Goal: Use online tool/utility: Use online tool/utility

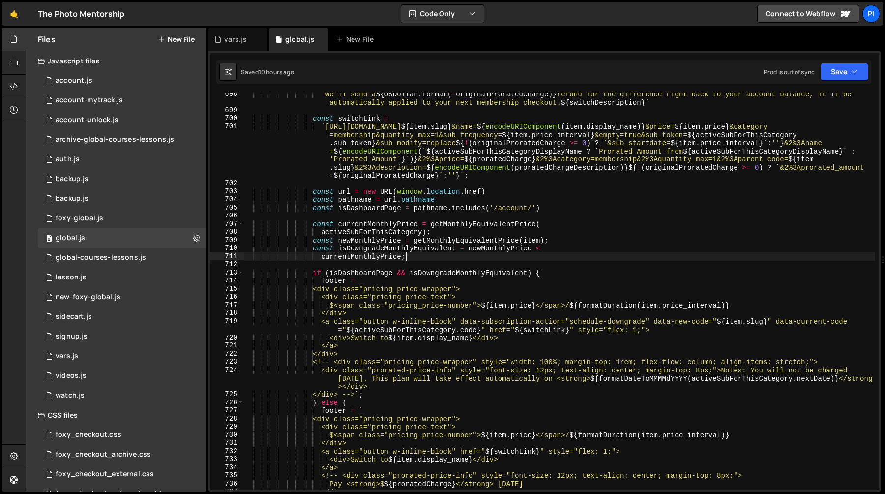
scroll to position [422, 0]
click at [357, 254] on div "` We'll send a ${ USDollar . format ( - originalProratedCharge ) } refund for t…" at bounding box center [559, 301] width 632 height 422
type textarea "})();"
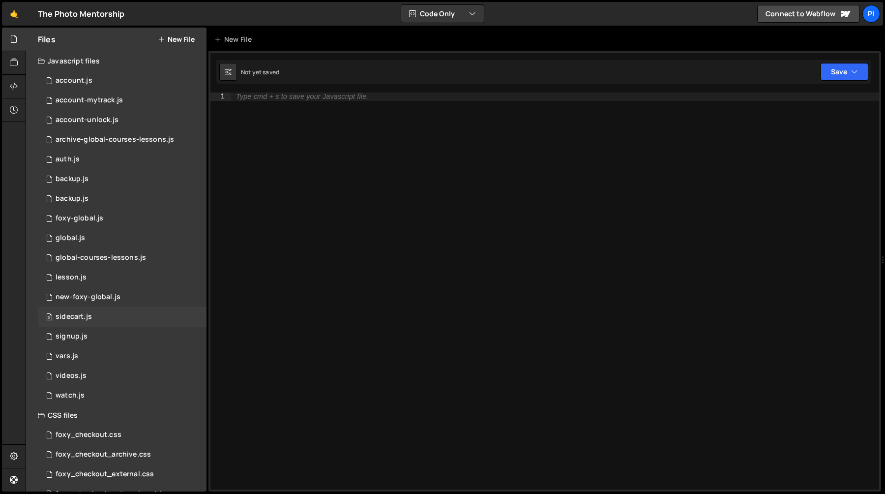
click at [88, 311] on div "0 sidecart.js 0" at bounding box center [122, 317] width 169 height 20
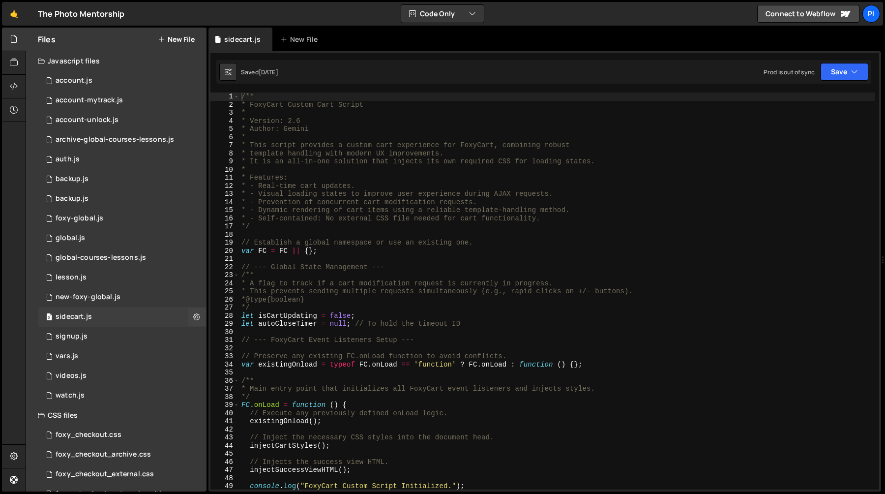
scroll to position [261, 0]
type textarea "*"
click at [601, 167] on div "/** * FoxyCart Custom Cart Script * * Version: 2.6 * Author: Gemini * * This sc…" at bounding box center [558, 298] width 636 height 413
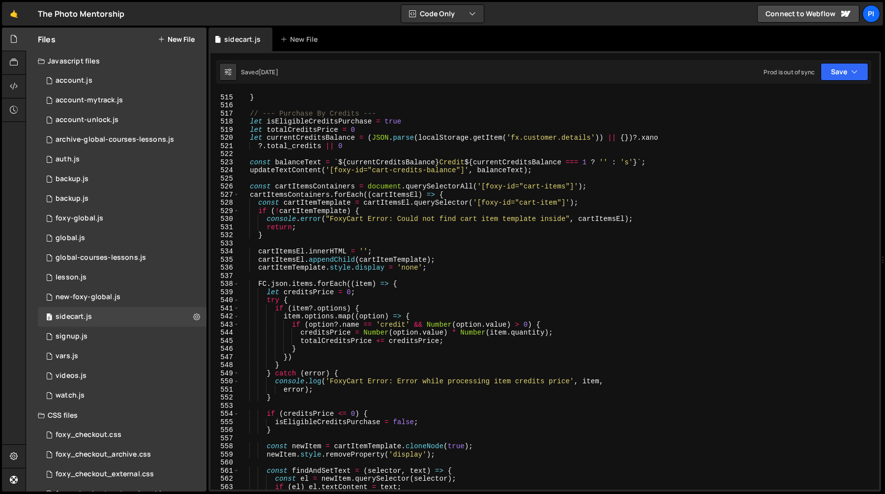
scroll to position [4136, 0]
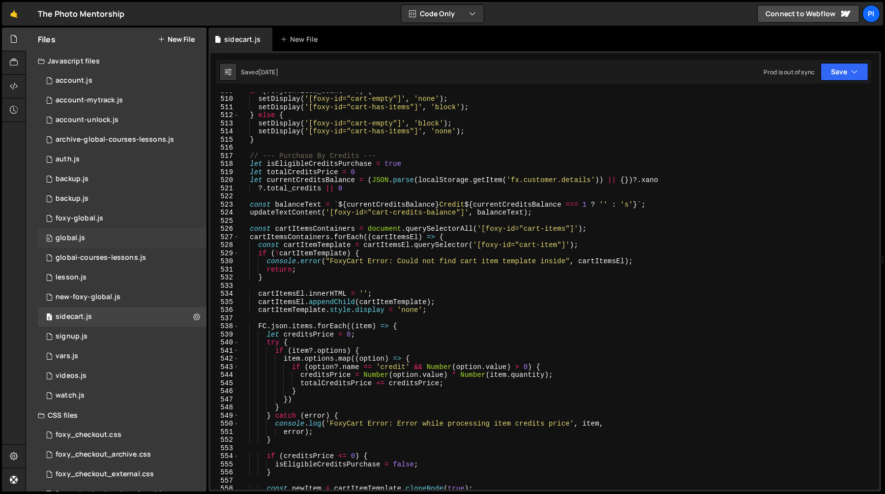
click at [130, 236] on div "0 global.js 0" at bounding box center [122, 238] width 169 height 20
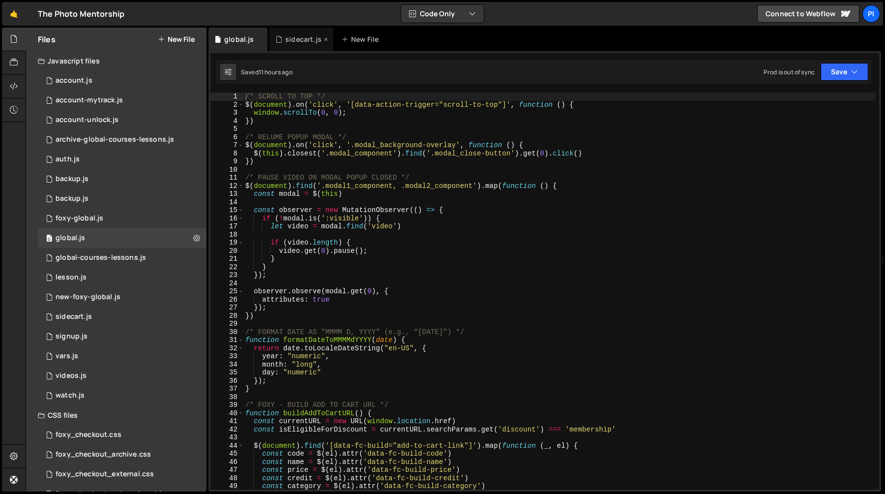
scroll to position [422, 0]
click at [297, 38] on div "sidecart.js" at bounding box center [303, 39] width 36 height 10
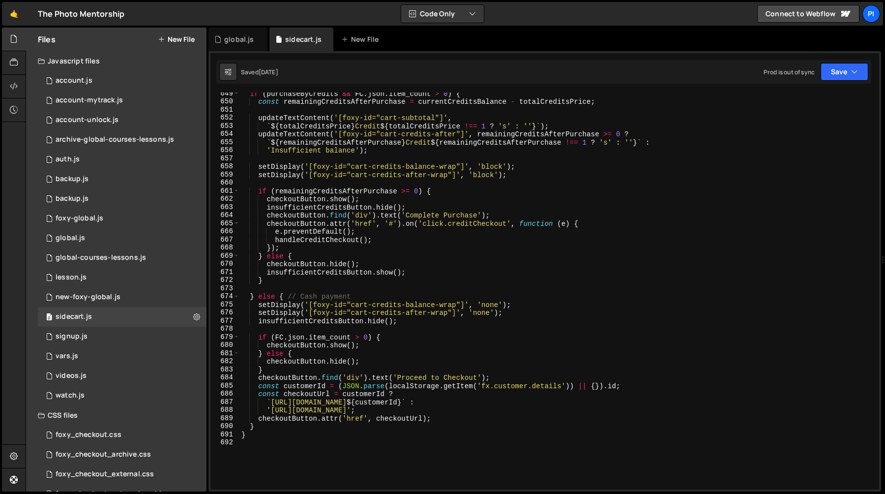
scroll to position [5355, 0]
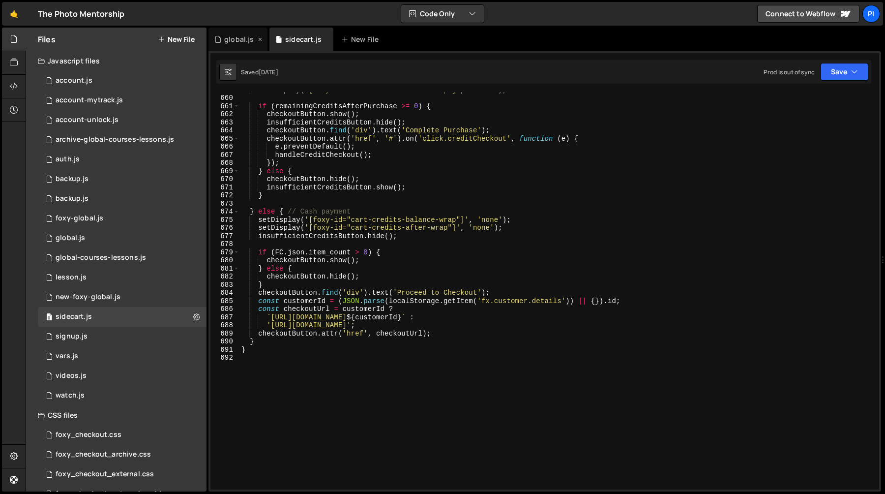
click at [236, 36] on div "global.js" at bounding box center [239, 39] width 30 height 10
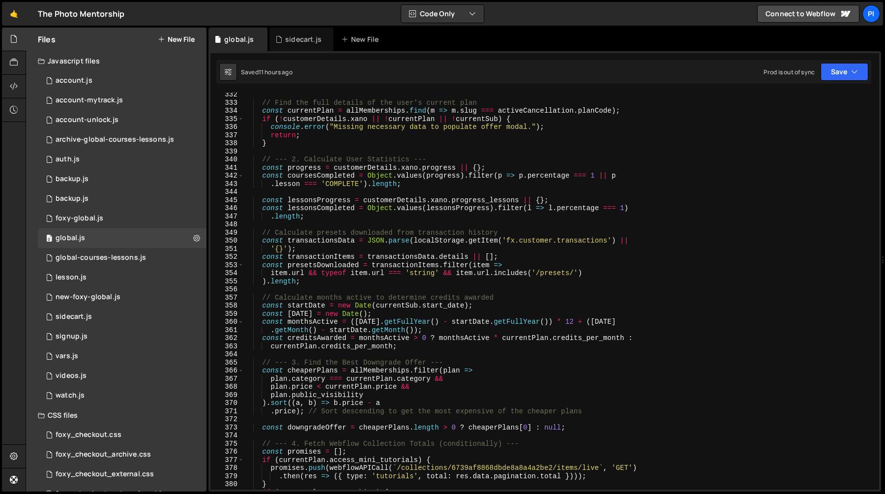
scroll to position [2696, 0]
type textarea "item.url && typeof item.url === 'string' && item.url.includes('/presets/')"
click at [483, 273] on div "// Find the full details of the user's current plan const currentPlan = allMemb…" at bounding box center [559, 296] width 632 height 413
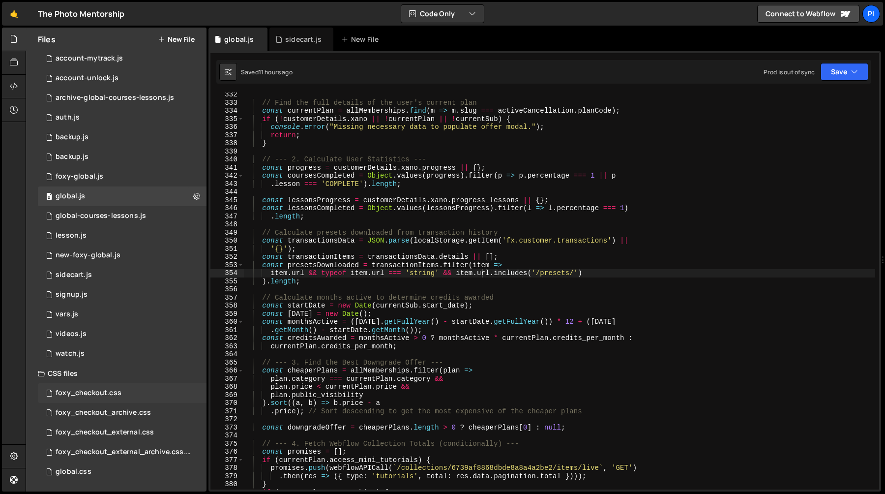
click at [106, 393] on div "foxy_checkout.css" at bounding box center [89, 393] width 66 height 9
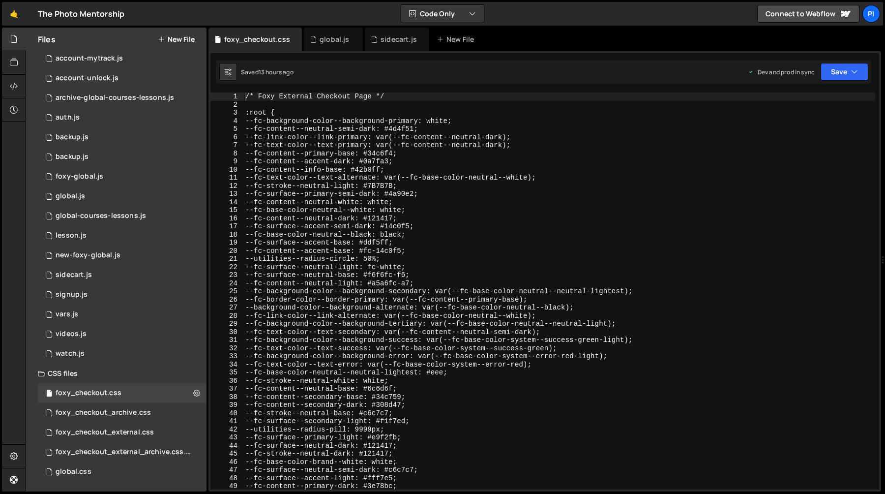
scroll to position [0, 0]
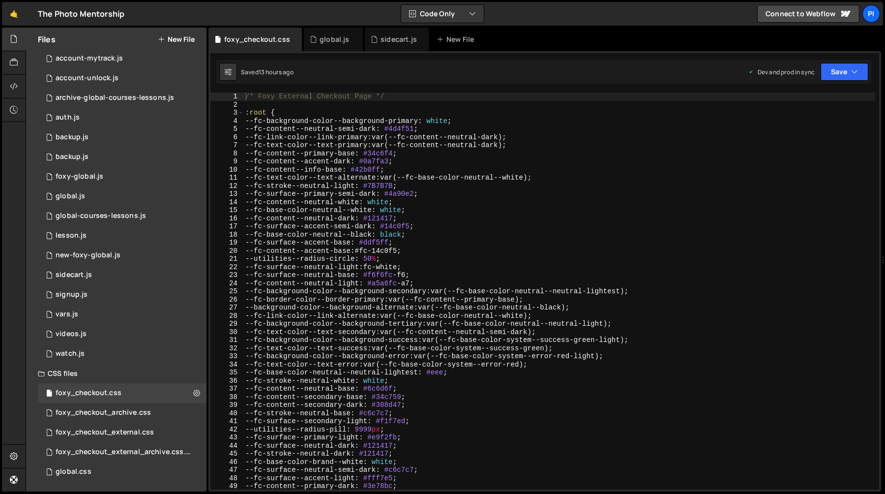
type textarea "--fc-content--neutral-light: #a5a6fc-a7;"
click at [476, 282] on div "/* Foxy External Checkout Page */ :root { --fc-background-color--background-pri…" at bounding box center [559, 298] width 632 height 413
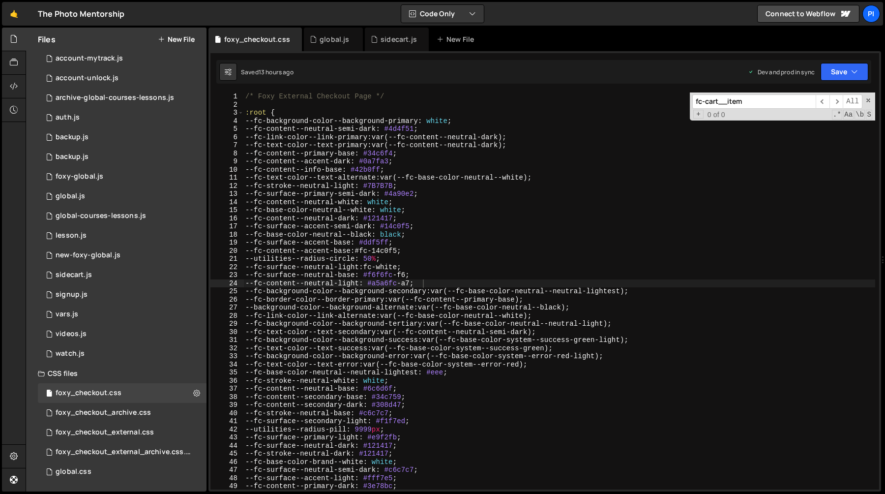
scroll to position [564, 0]
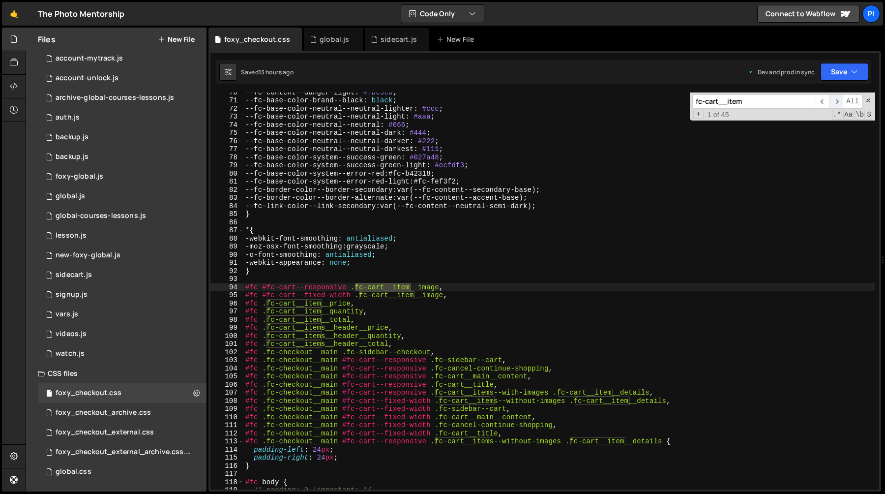
type input "fc-cart__item"
click at [838, 101] on span "​" at bounding box center [837, 101] width 14 height 14
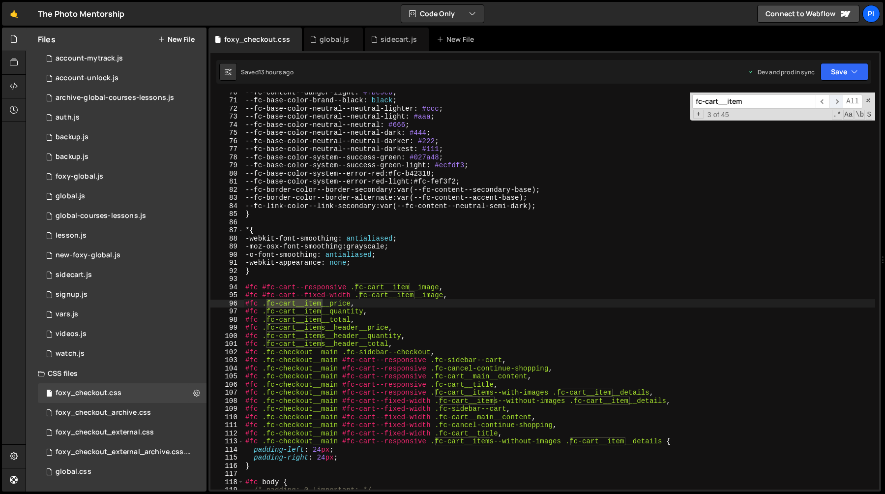
click at [838, 101] on span "​" at bounding box center [837, 101] width 14 height 14
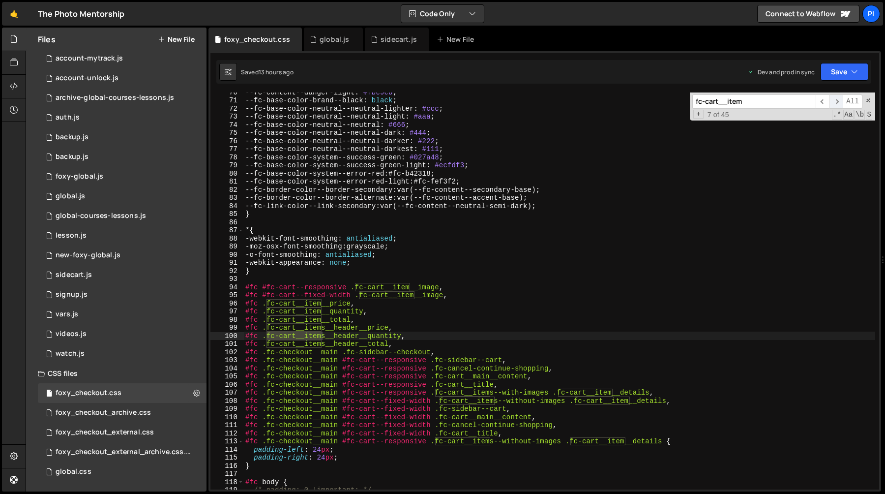
click at [838, 101] on span "​" at bounding box center [837, 101] width 14 height 14
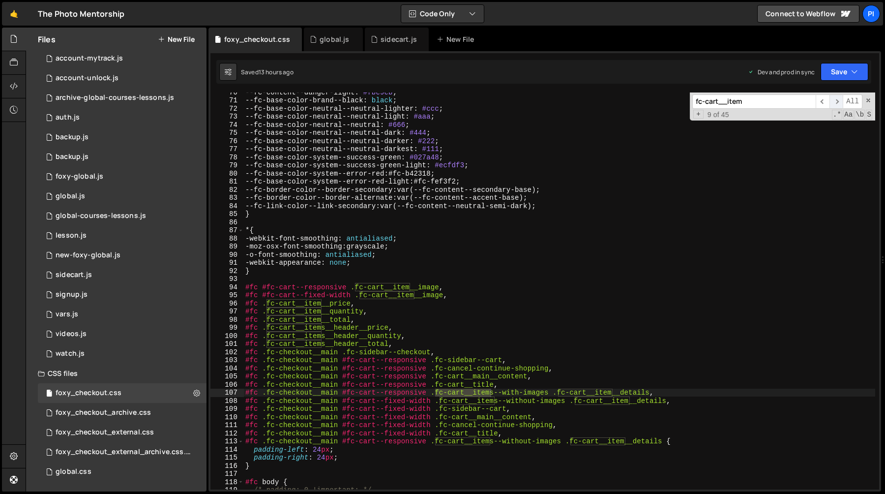
click at [838, 101] on span "​" at bounding box center [837, 101] width 14 height 14
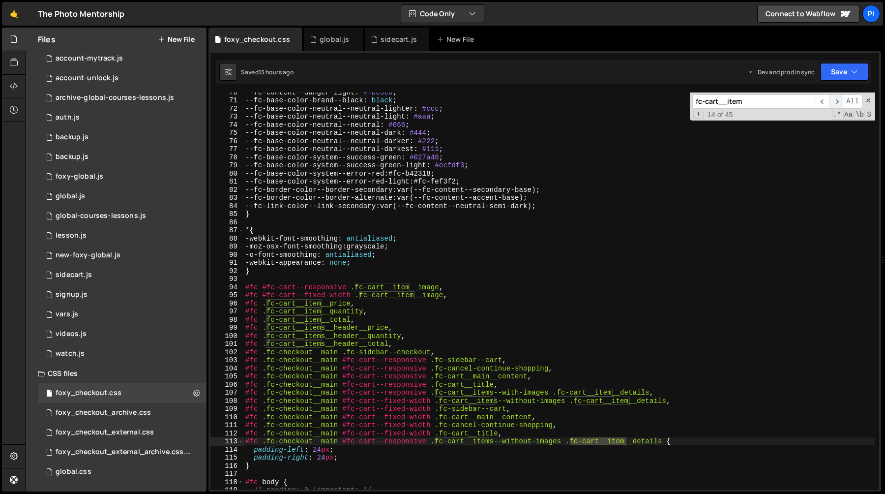
click at [838, 101] on span "​" at bounding box center [837, 101] width 14 height 14
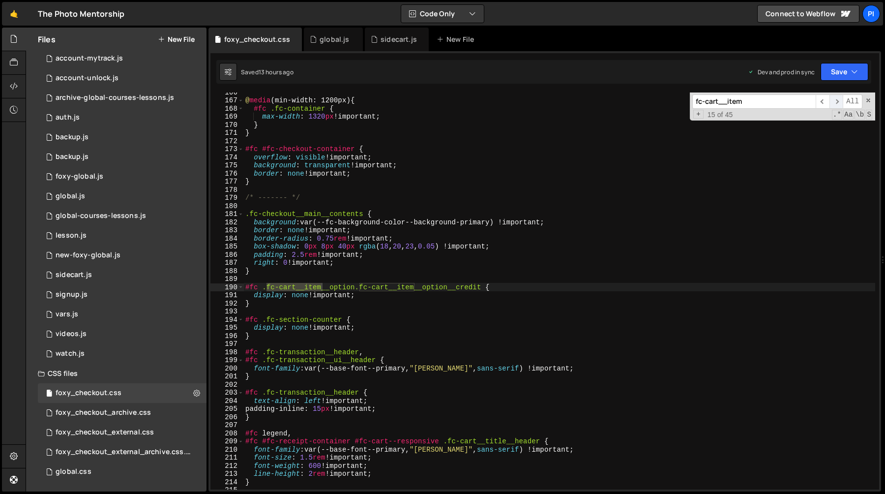
click at [838, 101] on span "​" at bounding box center [837, 101] width 14 height 14
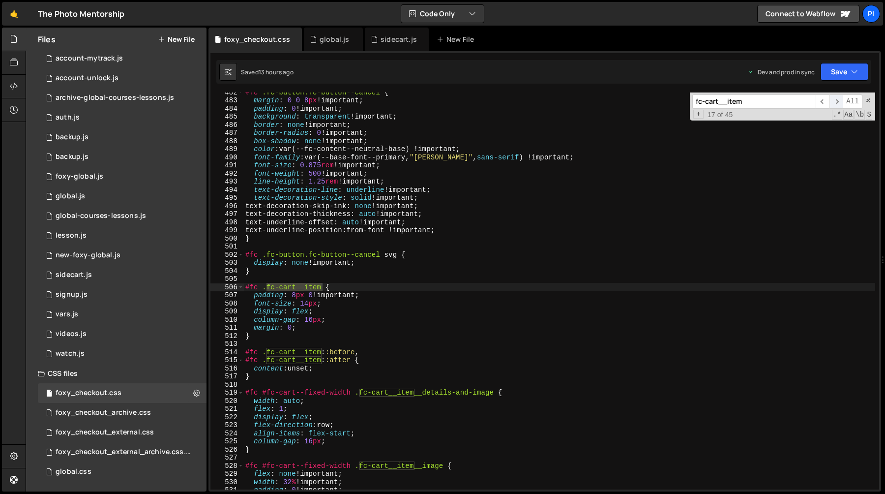
scroll to position [3924, 0]
type textarea "margin: 0;"
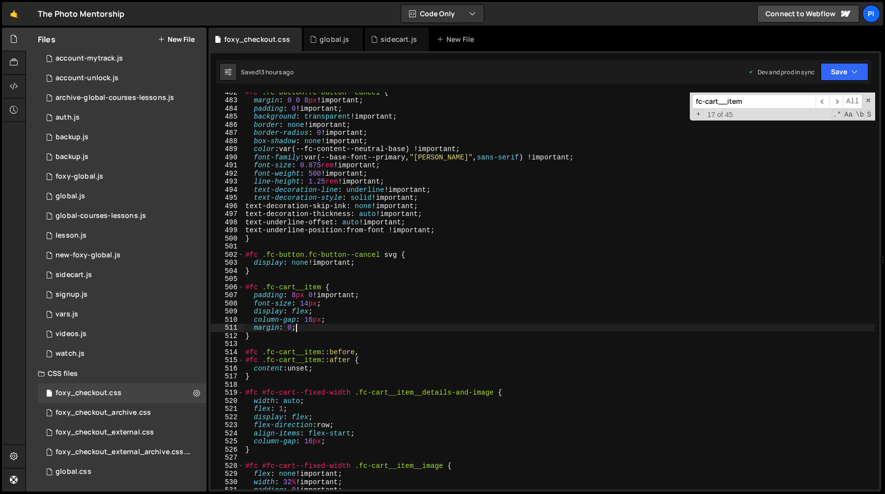
click at [326, 326] on div "#fc .fc-button.fc-button--cancel { margin : 0 0 8 px !important ; padding : 0 !…" at bounding box center [559, 294] width 632 height 413
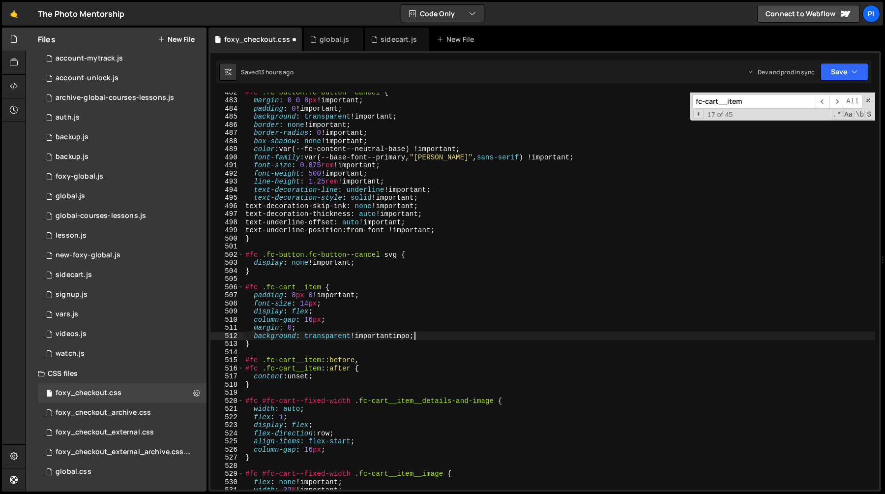
scroll to position [0, 9]
type textarea "background: transparent !important;"
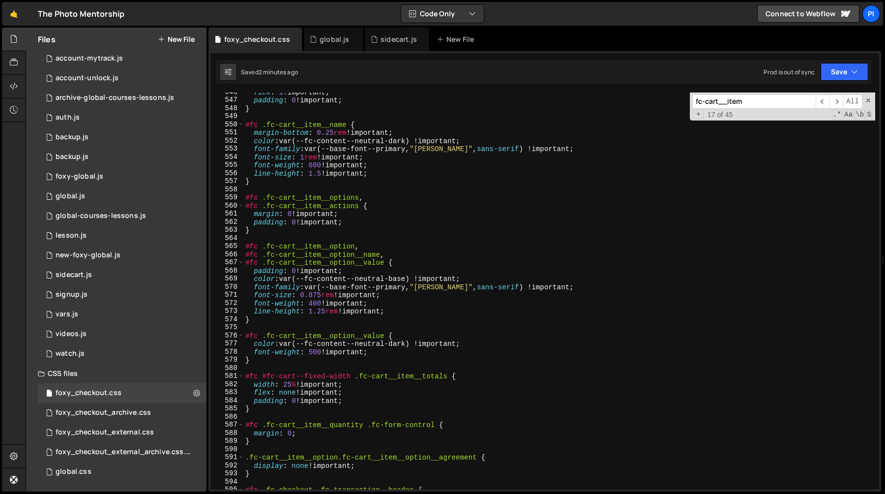
scroll to position [4651, 0]
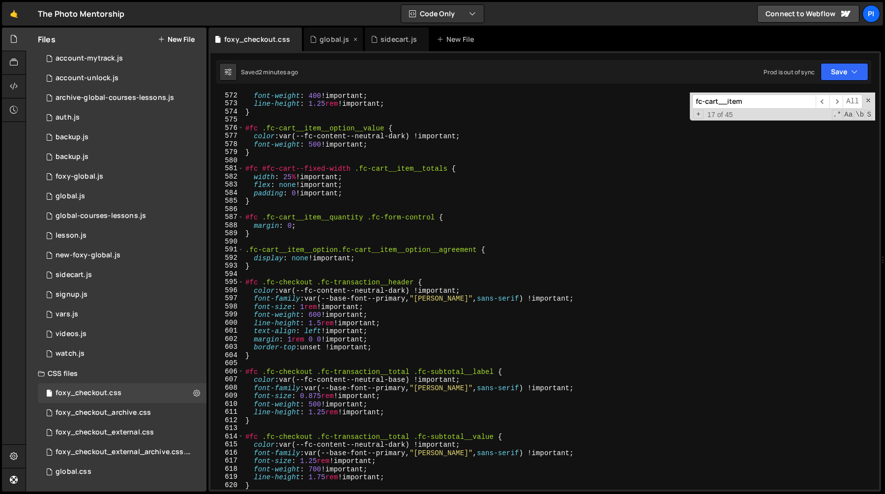
click at [320, 42] on div "global.js" at bounding box center [335, 39] width 30 height 10
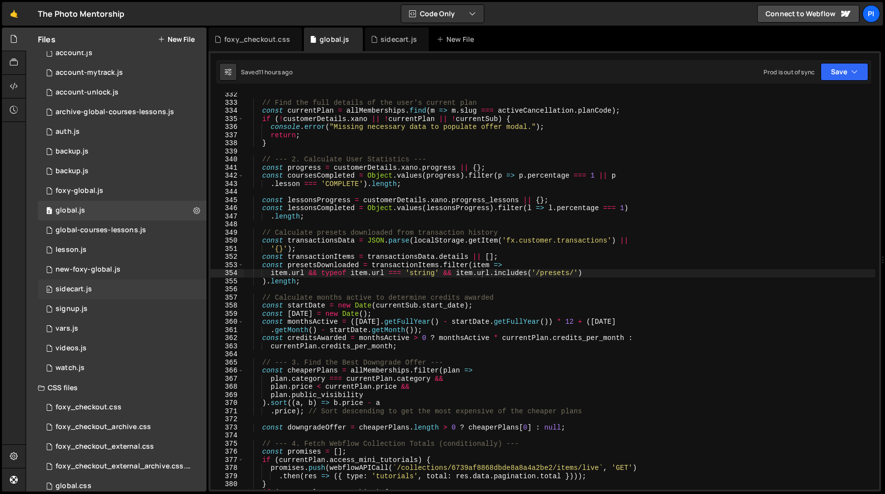
scroll to position [42, 0]
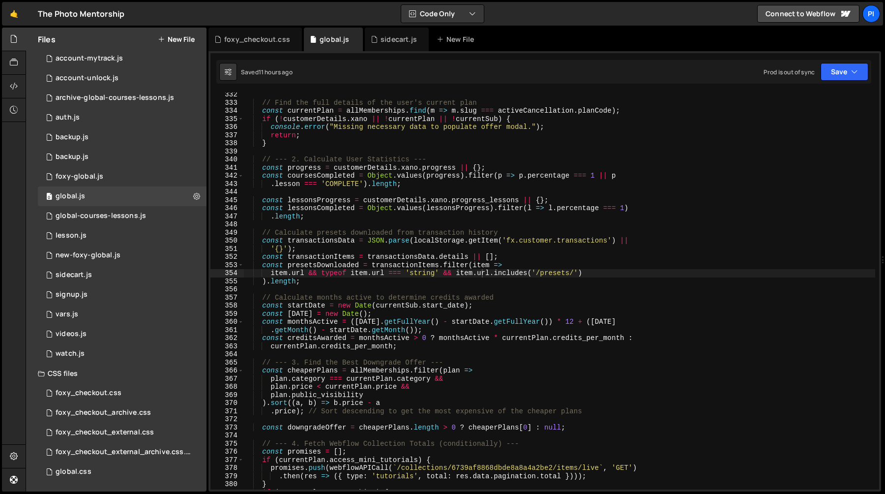
type textarea "const transactionItems = transactionsData.details || [];"
click at [450, 257] on div "// Find the full details of the user's current plan const currentPlan = allMemb…" at bounding box center [559, 296] width 632 height 413
